Goal: Information Seeking & Learning: Learn about a topic

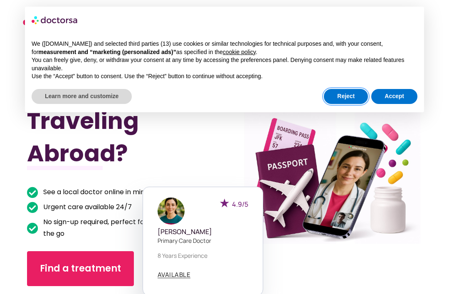
click at [339, 94] on button "Reject" at bounding box center [346, 96] width 44 height 15
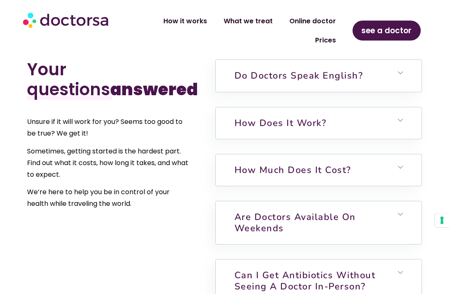
scroll to position [1948, 0]
click at [391, 92] on h6 "Do doctors speak English?" at bounding box center [319, 76] width 206 height 32
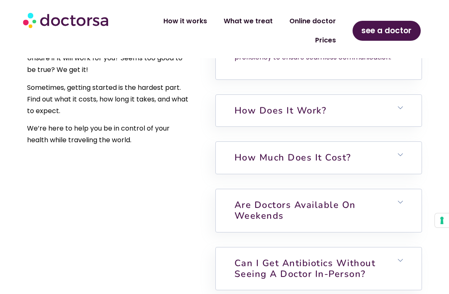
scroll to position [2019, 0]
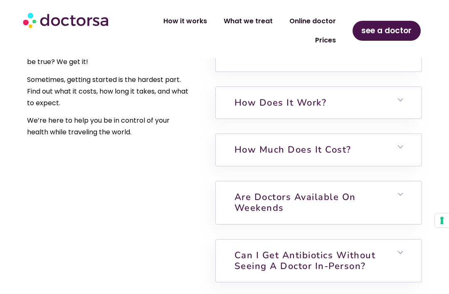
click at [276, 156] on link "How much does it cost?" at bounding box center [293, 150] width 117 height 12
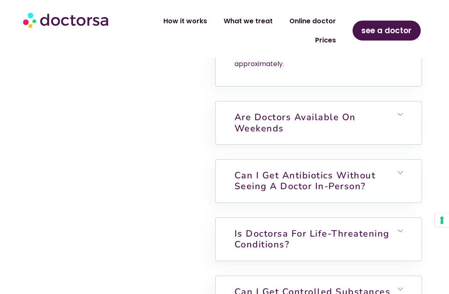
scroll to position [2255, 0]
click at [268, 134] on link "Are doctors available on weekends" at bounding box center [295, 122] width 121 height 23
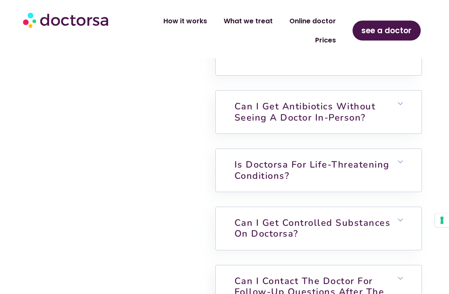
scroll to position [2434, 0]
click at [327, 124] on link "Can I get antibiotics without seeing a doctor in-person?" at bounding box center [305, 111] width 141 height 23
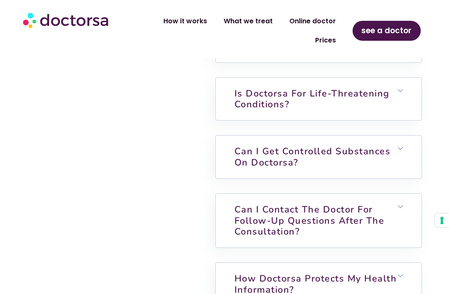
scroll to position [2656, 0]
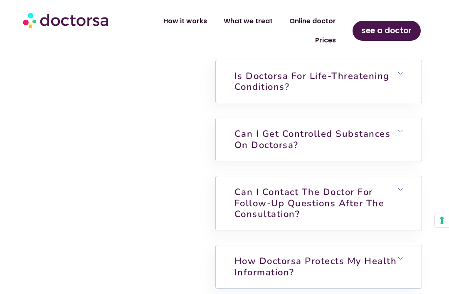
click at [270, 93] on link "Is Doctorsa for Life-Threatening Conditions?" at bounding box center [312, 81] width 155 height 23
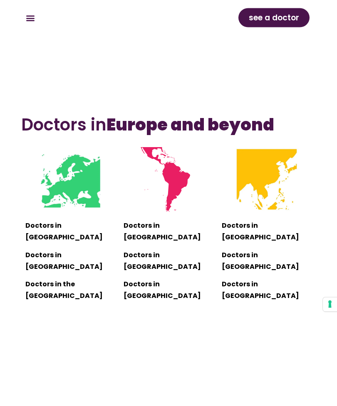
scroll to position [706, 0]
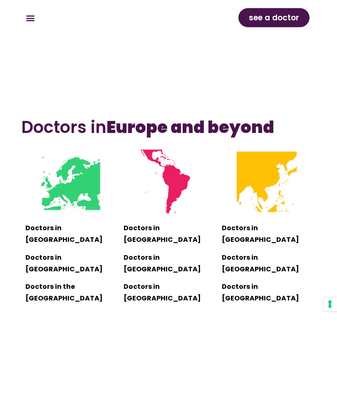
click at [267, 214] on img at bounding box center [266, 182] width 65 height 65
click at [269, 246] on p "Doctors in [GEOGRAPHIC_DATA]" at bounding box center [267, 234] width 90 height 23
click at [334, 294] on button "Your consent preferences for tracking technologies" at bounding box center [330, 305] width 14 height 14
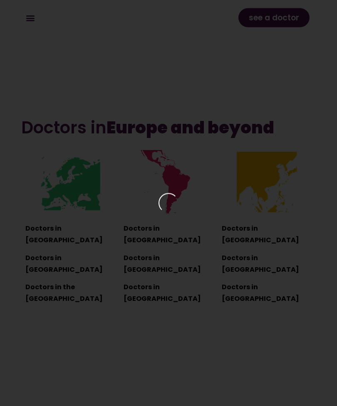
scroll to position [706, 0]
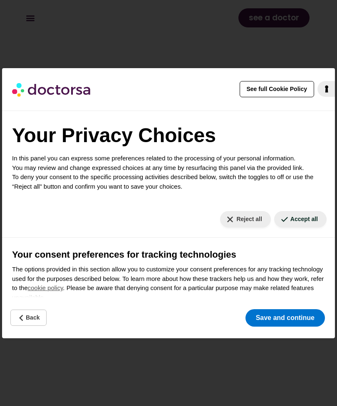
click at [293, 294] on button "Save and continue" at bounding box center [284, 318] width 79 height 17
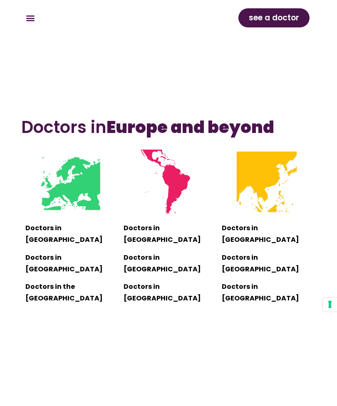
click at [184, 294] on section "Doctors in [GEOGRAPHIC_DATA] and beyond Doctors in [GEOGRAPHIC_DATA] Doctors in…" at bounding box center [168, 216] width 315 height 281
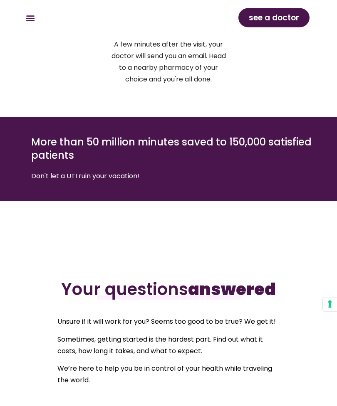
scroll to position [1964, 0]
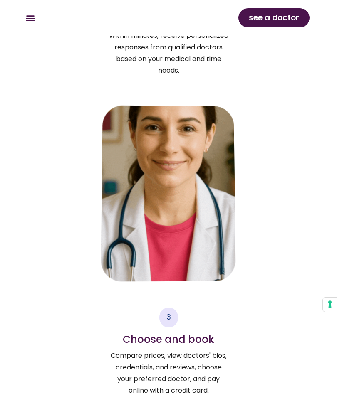
click at [221, 0] on div "How it works What we treat Online doctor Prices How it works What we treat Onli…" at bounding box center [168, 18] width 299 height 36
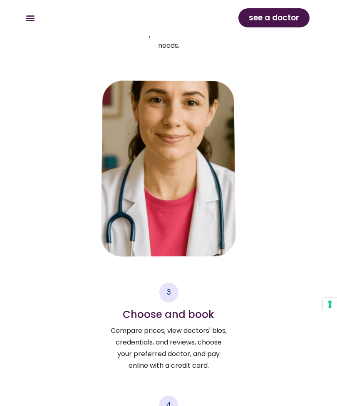
scroll to position [1991, 0]
